Goal: Information Seeking & Learning: Learn about a topic

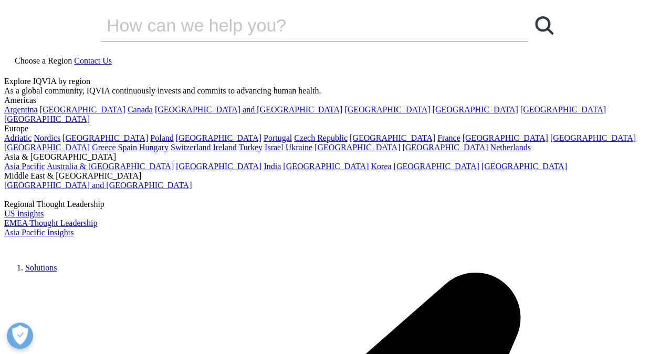
click at [13, 67] on link at bounding box center [8, 71] width 8 height 9
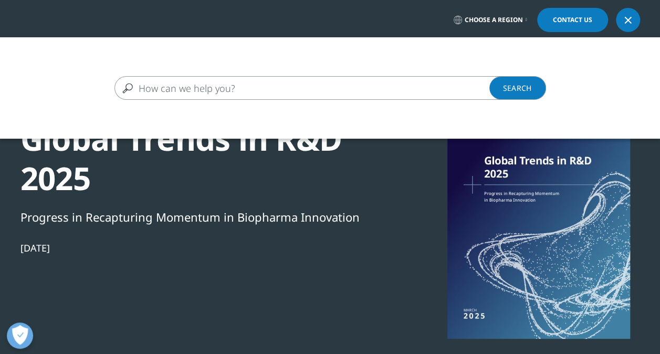
click at [164, 93] on input "Search" at bounding box center [314, 88] width 401 height 24
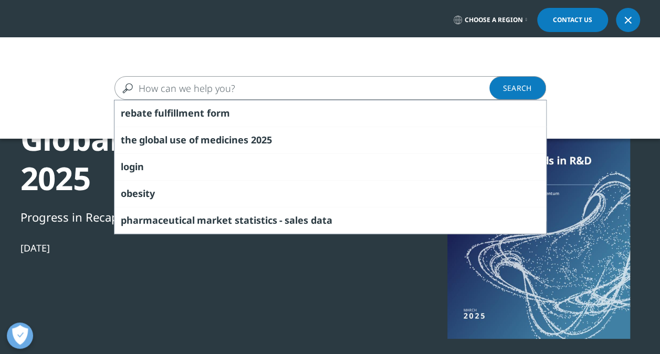
type input "r"
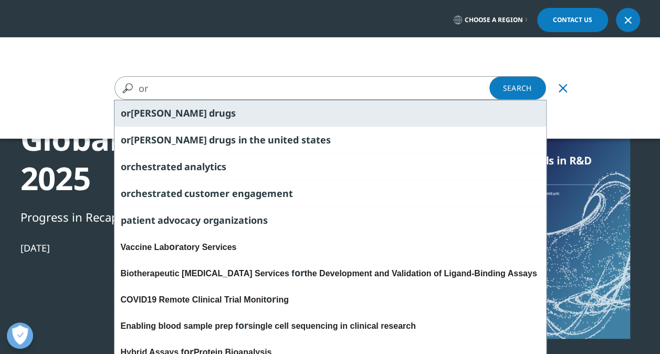
type input "or"
click at [209, 108] on span "drugs" at bounding box center [222, 113] width 27 height 13
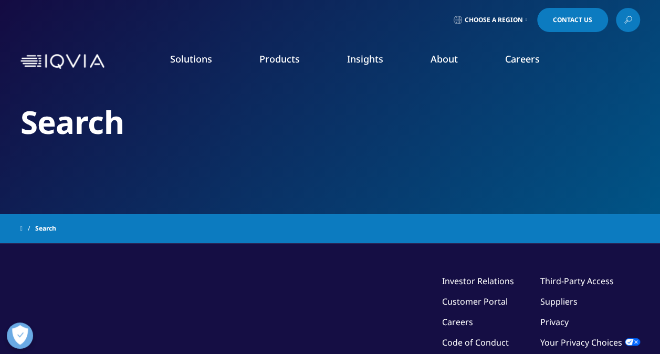
type input "orphan drugs"
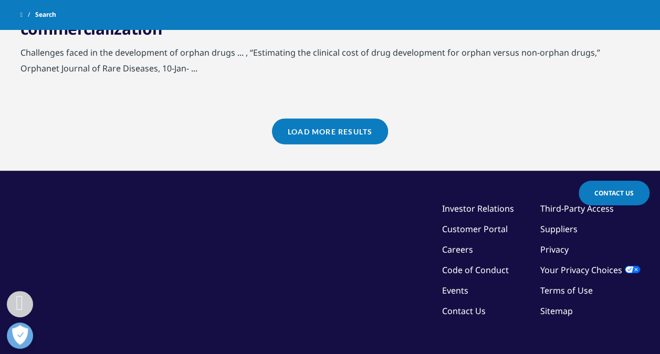
scroll to position [1312, 0]
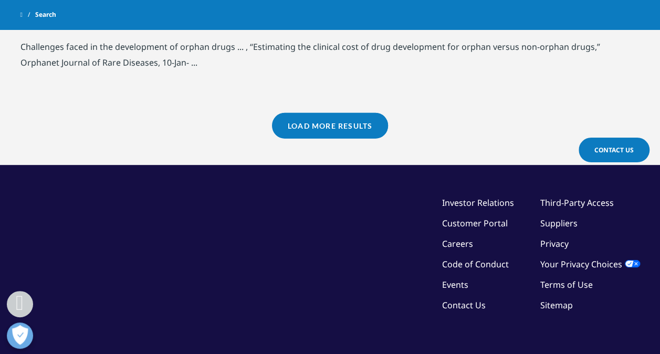
click at [357, 128] on link "Load More Results" at bounding box center [330, 126] width 116 height 26
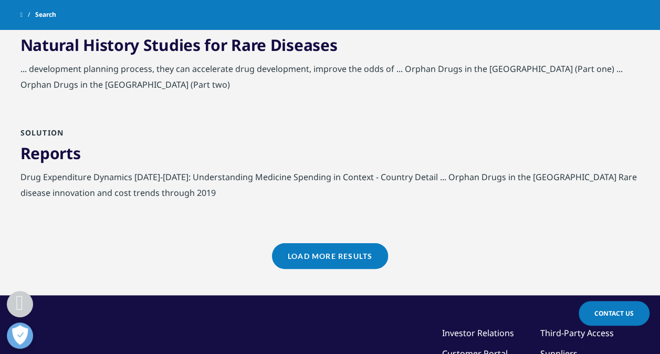
scroll to position [2361, 0]
